Goal: Transaction & Acquisition: Subscribe to service/newsletter

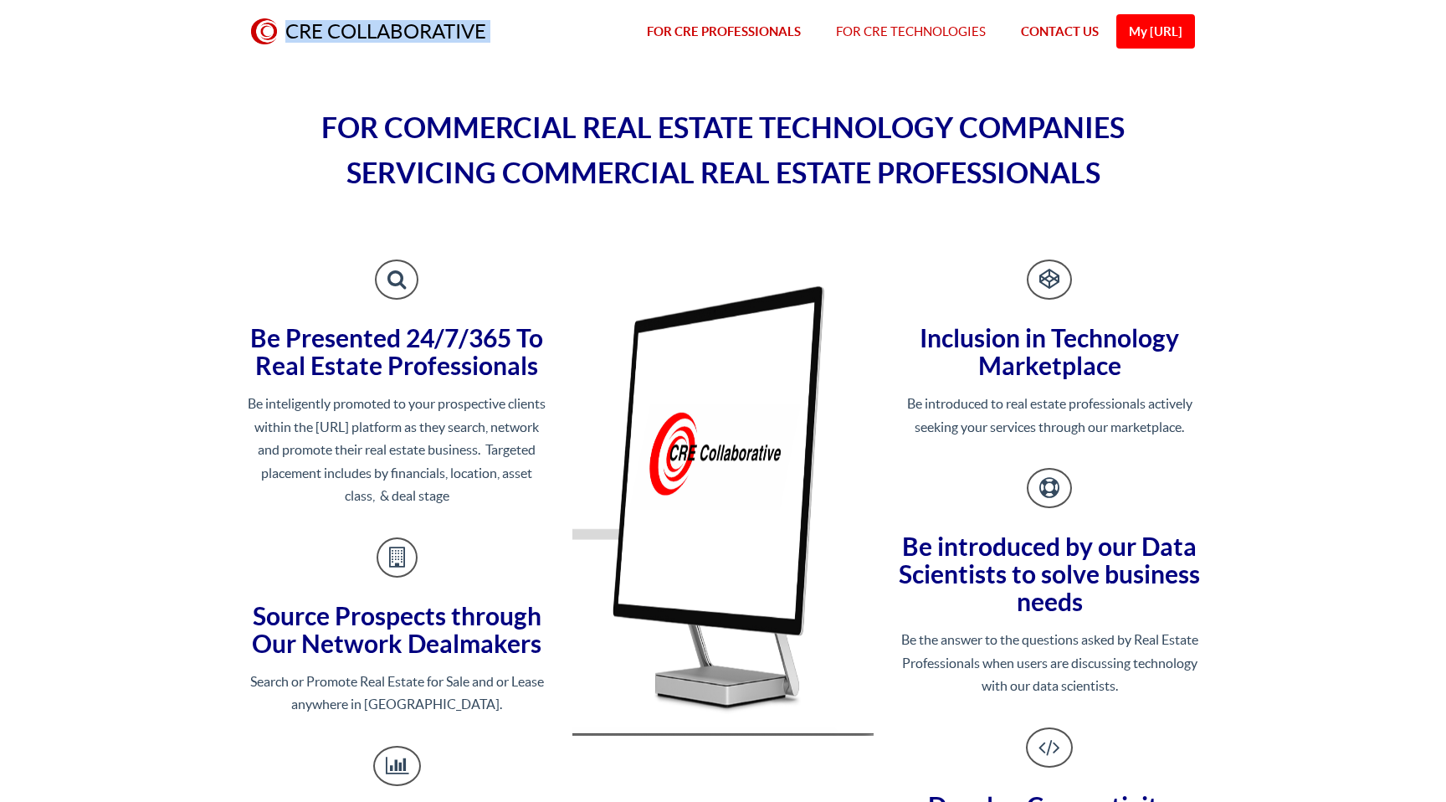
drag, startPoint x: 532, startPoint y: 33, endPoint x: 285, endPoint y: 28, distance: 247.8
click at [284, 28] on div "Toggle navigation CRE COLLABORATIVE My CRECo.ai FOR CRE PROFESSIONALS FOR CRE T…" at bounding box center [722, 32] width 979 height 64
copy div "CRE COLLABORATIVE My CRECo.ai"
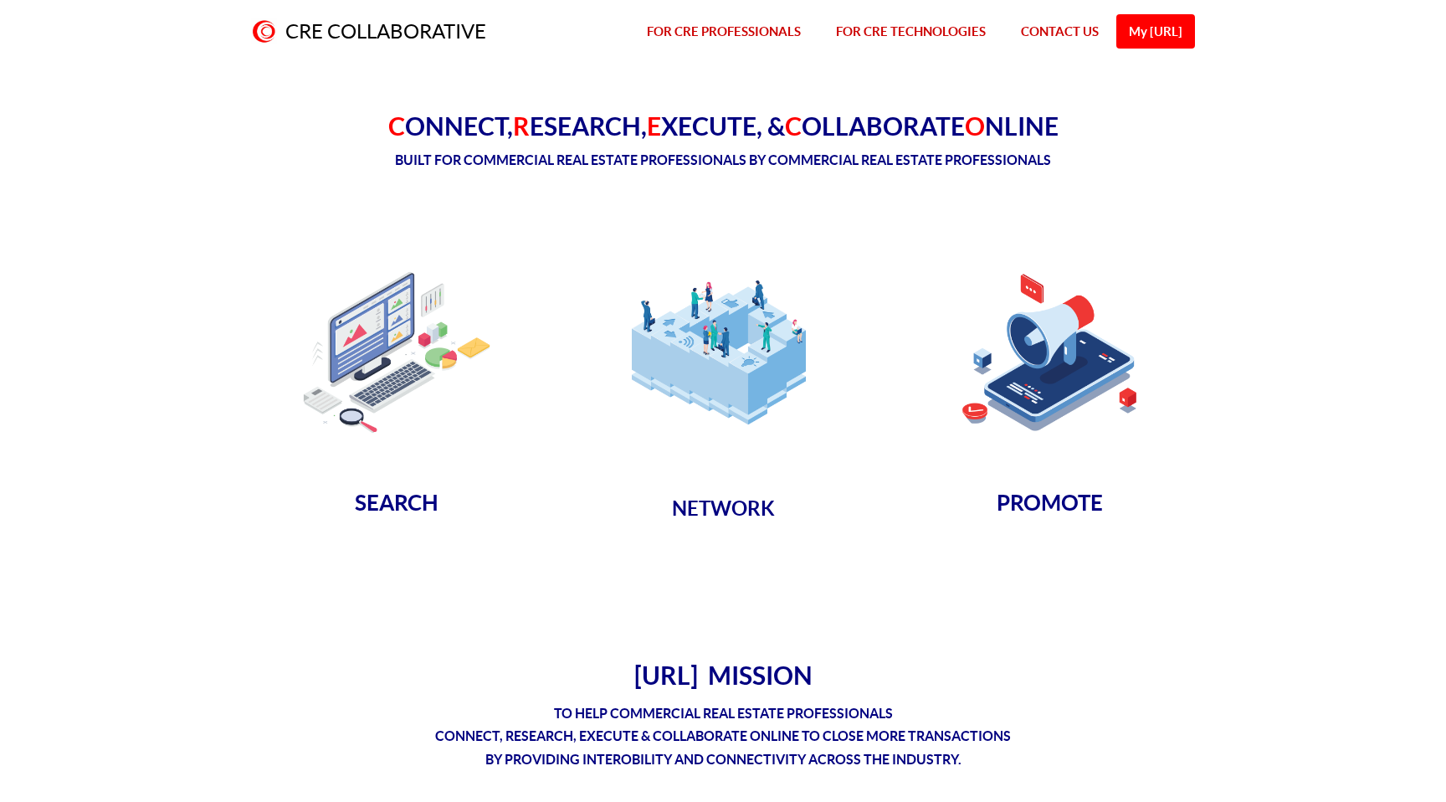
click at [384, 506] on strong "SEARCH" at bounding box center [397, 502] width 84 height 24
click at [392, 370] on img at bounding box center [396, 352] width 211 height 211
